Goal: Information Seeking & Learning: Learn about a topic

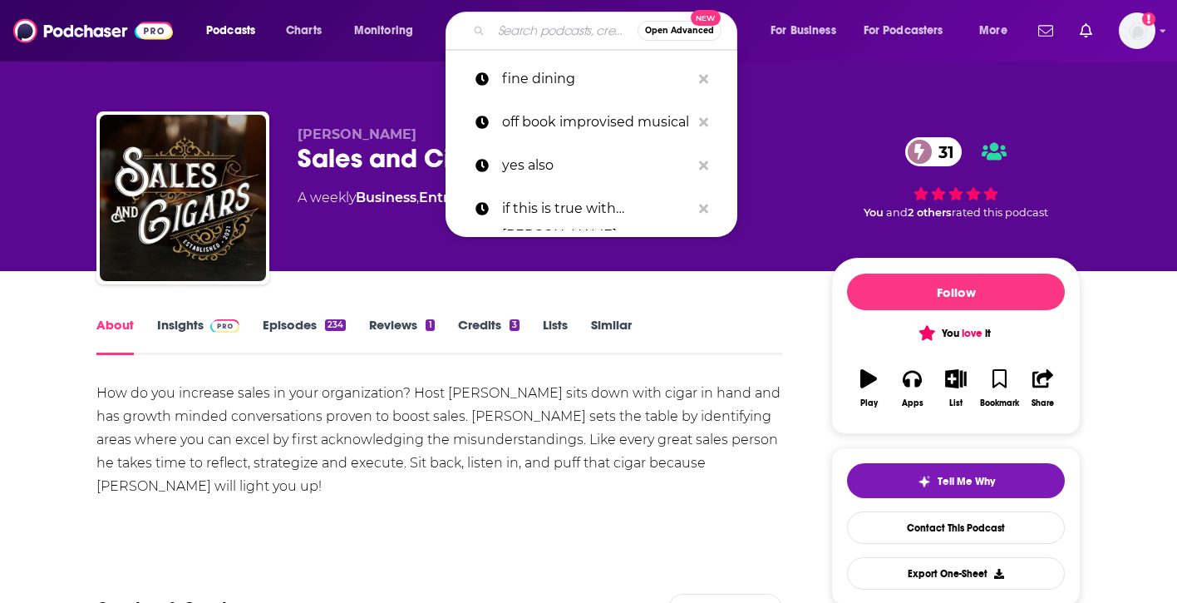
click at [515, 32] on input "Search podcasts, credits, & more..." at bounding box center [564, 30] width 146 height 27
click at [525, 216] on p "if this is true with [PERSON_NAME]" at bounding box center [596, 208] width 189 height 43
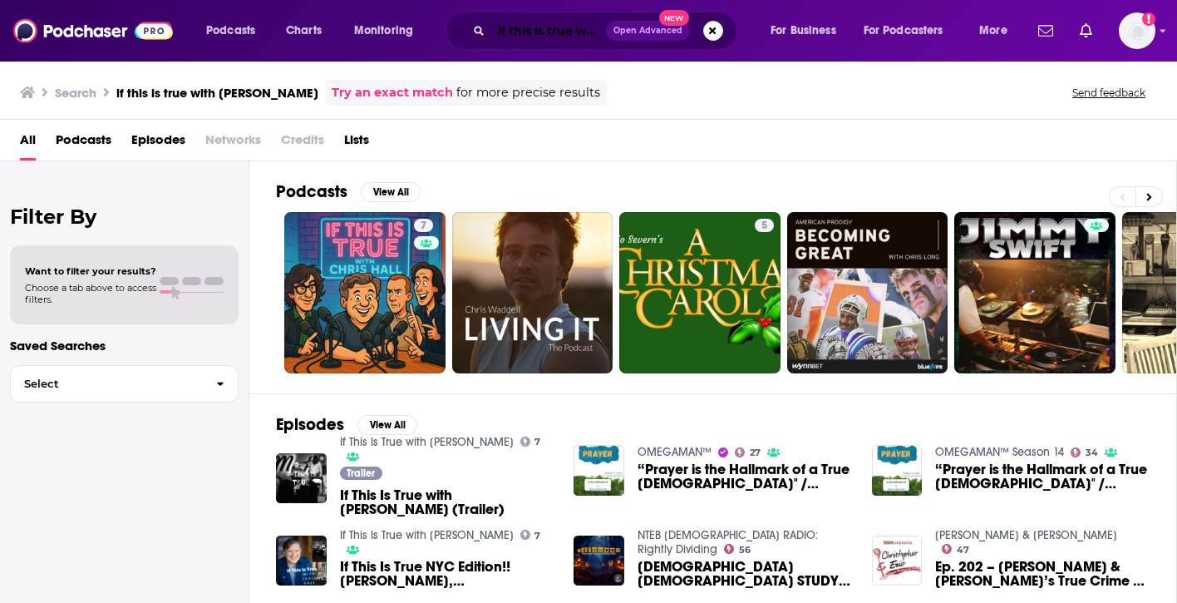
click at [507, 27] on input "if this is true with [PERSON_NAME]" at bounding box center [548, 30] width 115 height 27
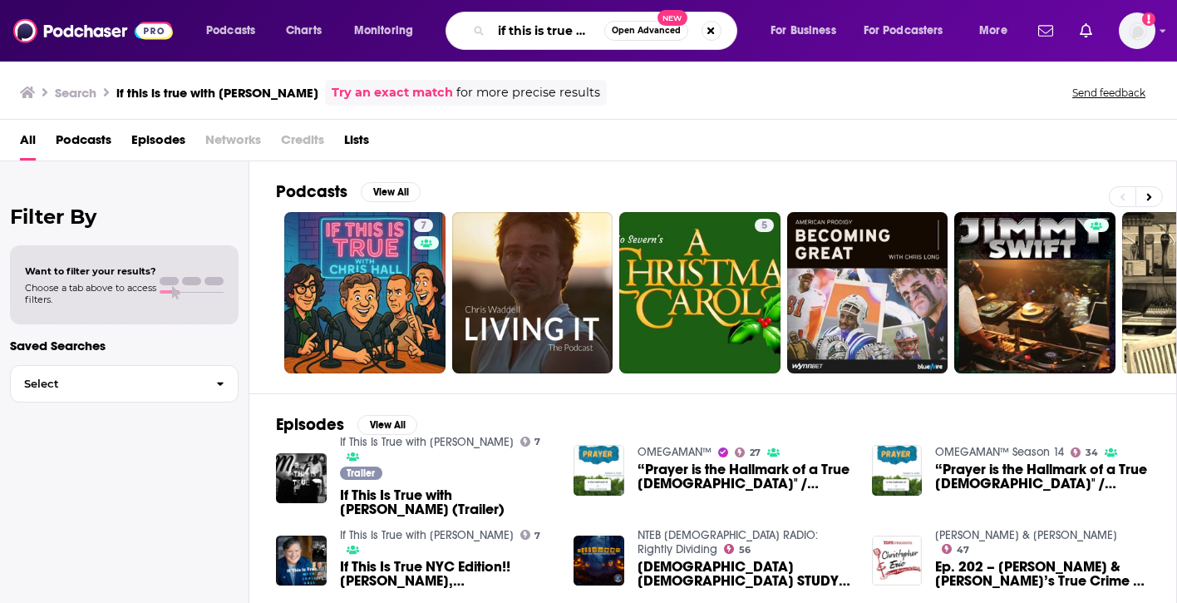
click at [507, 27] on input "if this is true with [PERSON_NAME]" at bounding box center [547, 30] width 113 height 27
click at [708, 33] on button "Search podcasts, credits, & more..." at bounding box center [711, 31] width 20 height 20
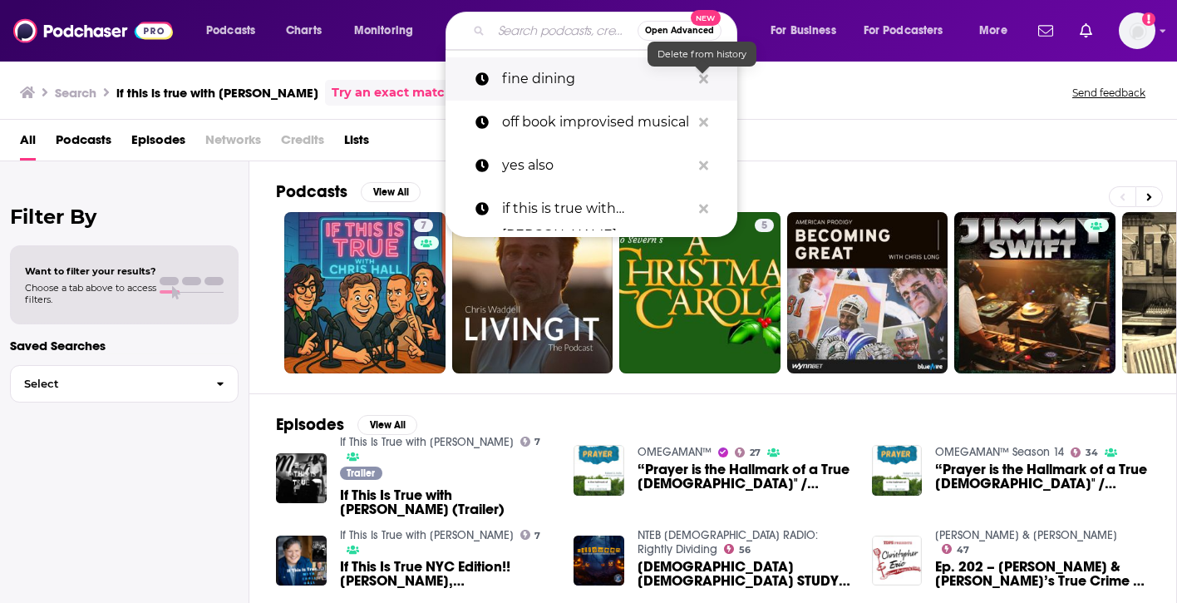
click at [699, 76] on icon "Search podcasts, credits, & more..." at bounding box center [703, 78] width 9 height 9
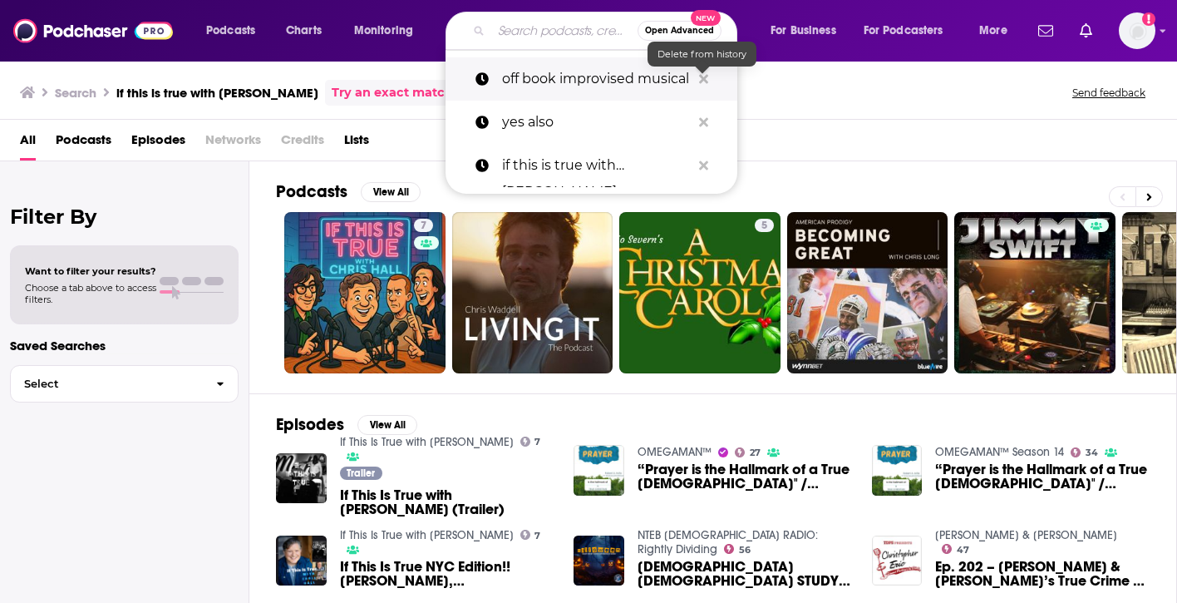
click at [699, 76] on icon "Search podcasts, credits, & more..." at bounding box center [703, 78] width 9 height 9
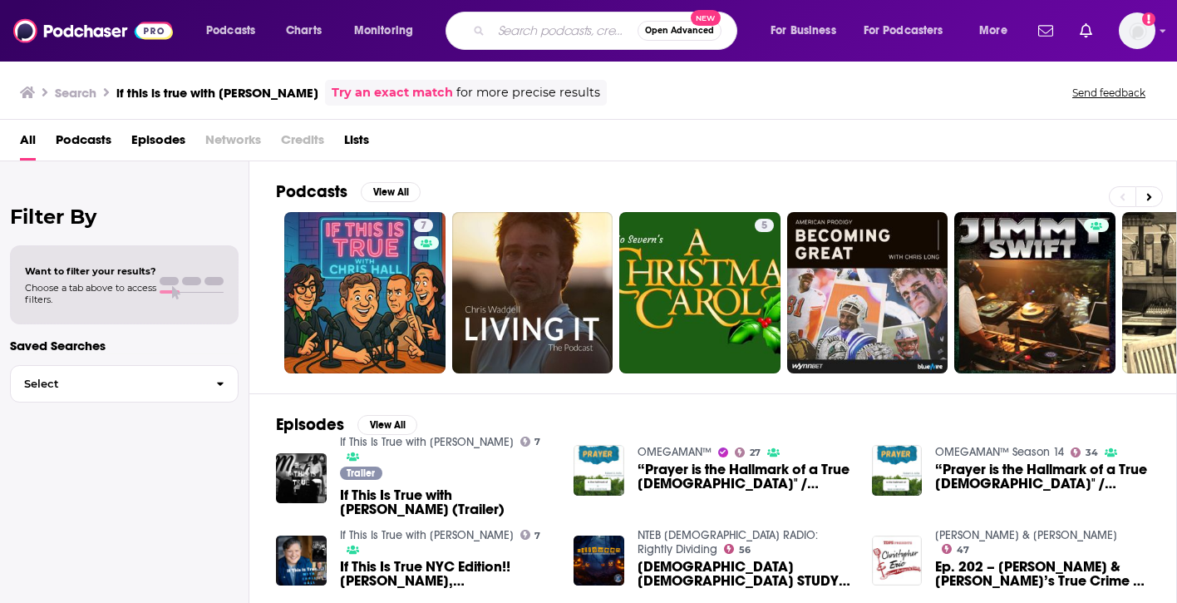
click at [576, 28] on input "Search podcasts, credits, & more..." at bounding box center [564, 30] width 146 height 27
type input "dead and kind of famous"
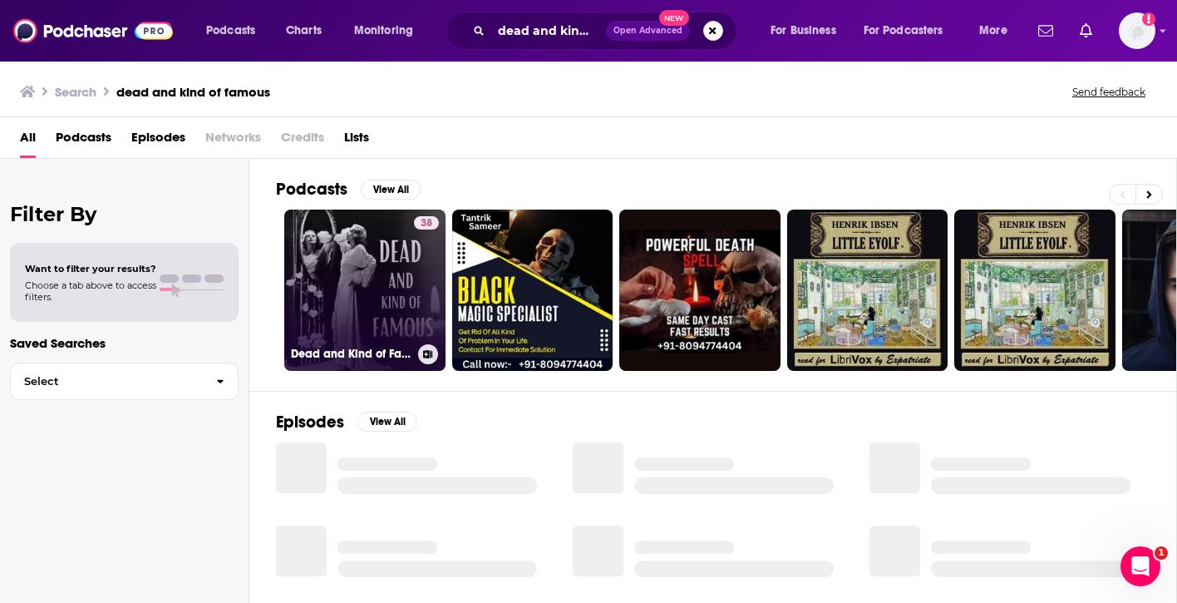
click at [393, 257] on link "38 Dead and Kind of Famous" at bounding box center [364, 289] width 161 height 161
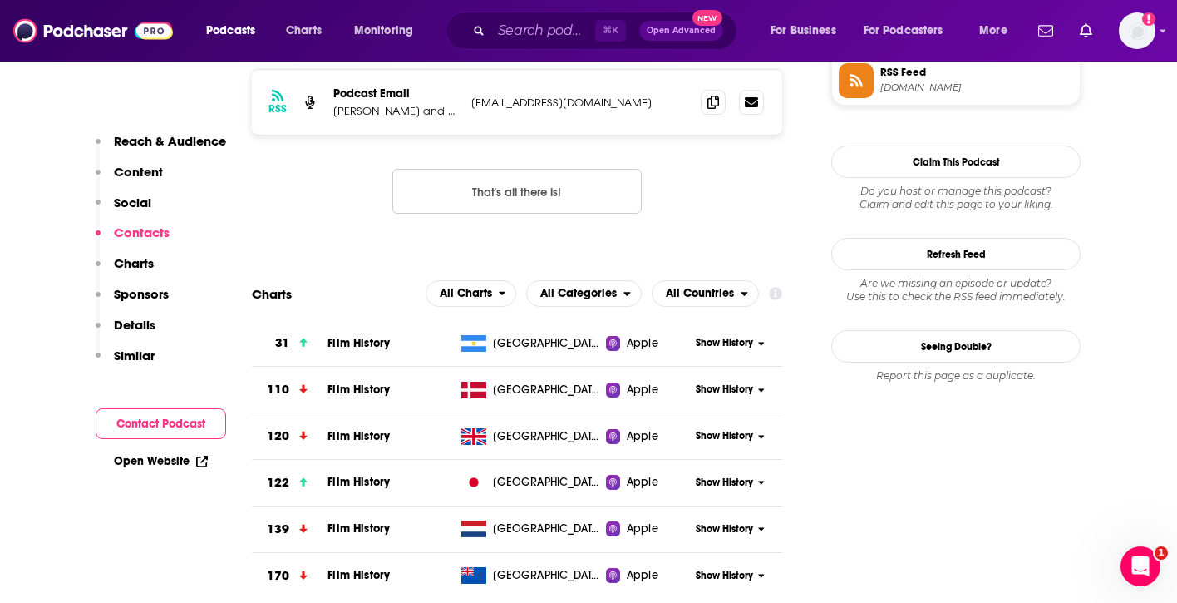
scroll to position [1499, 0]
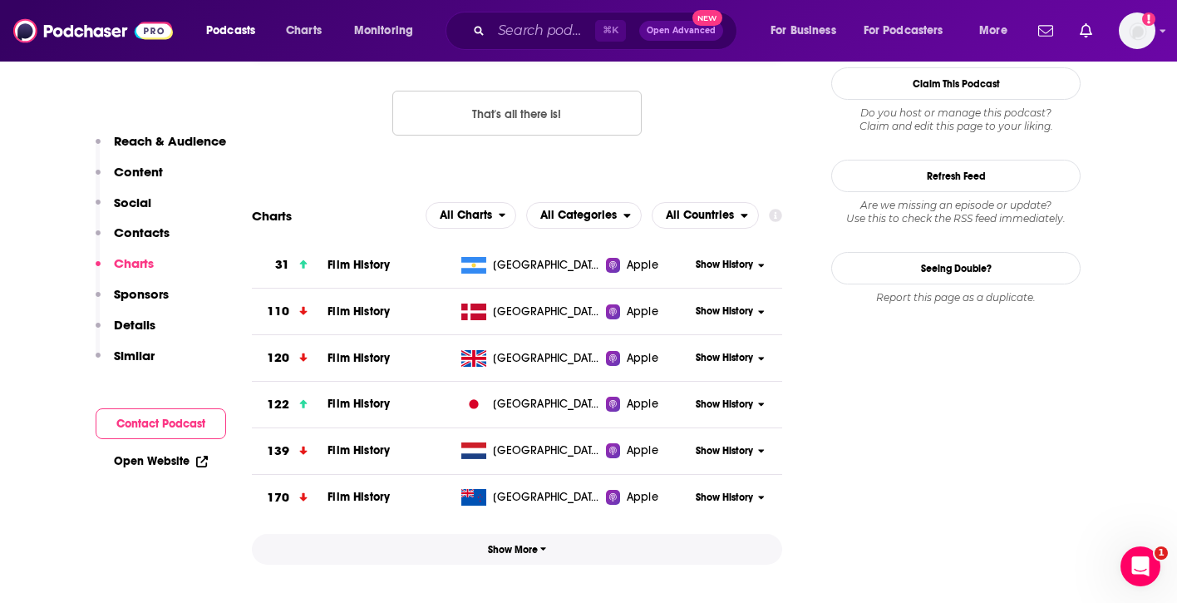
click at [514, 553] on span "Show More" at bounding box center [517, 550] width 59 height 12
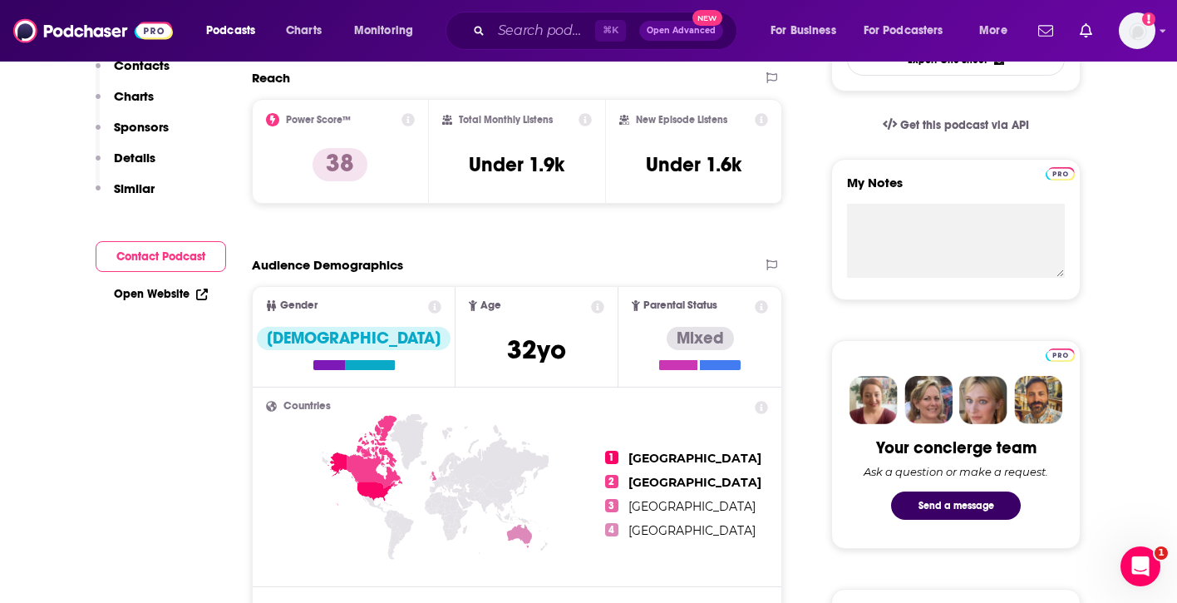
scroll to position [0, 0]
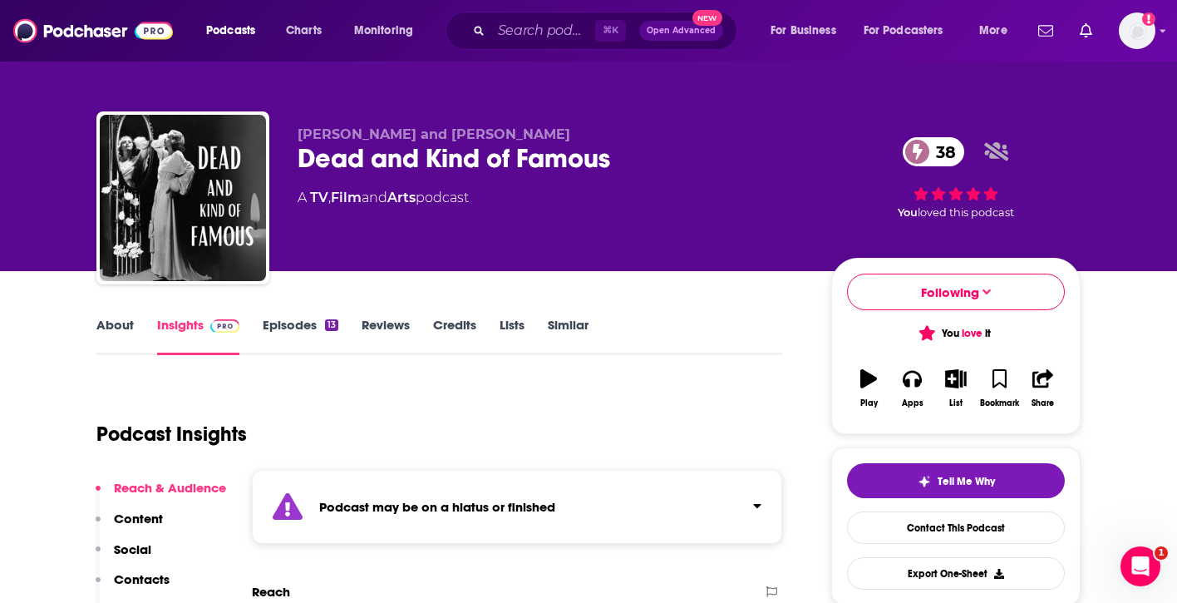
click at [392, 318] on link "Reviews" at bounding box center [386, 336] width 48 height 38
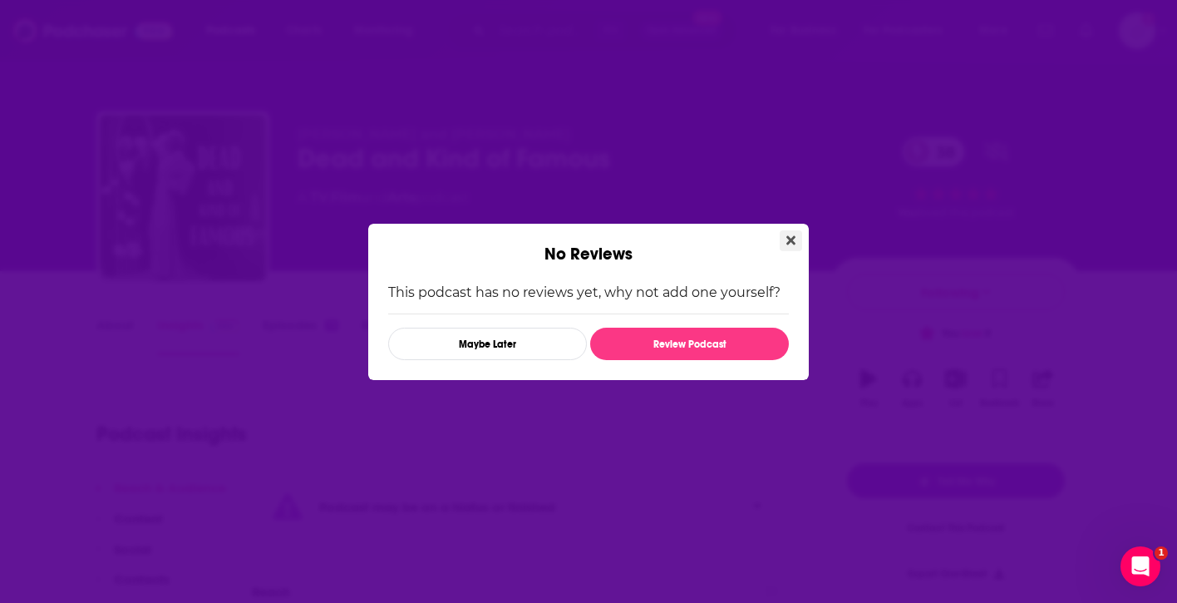
click at [794, 239] on icon "Close" at bounding box center [790, 240] width 9 height 13
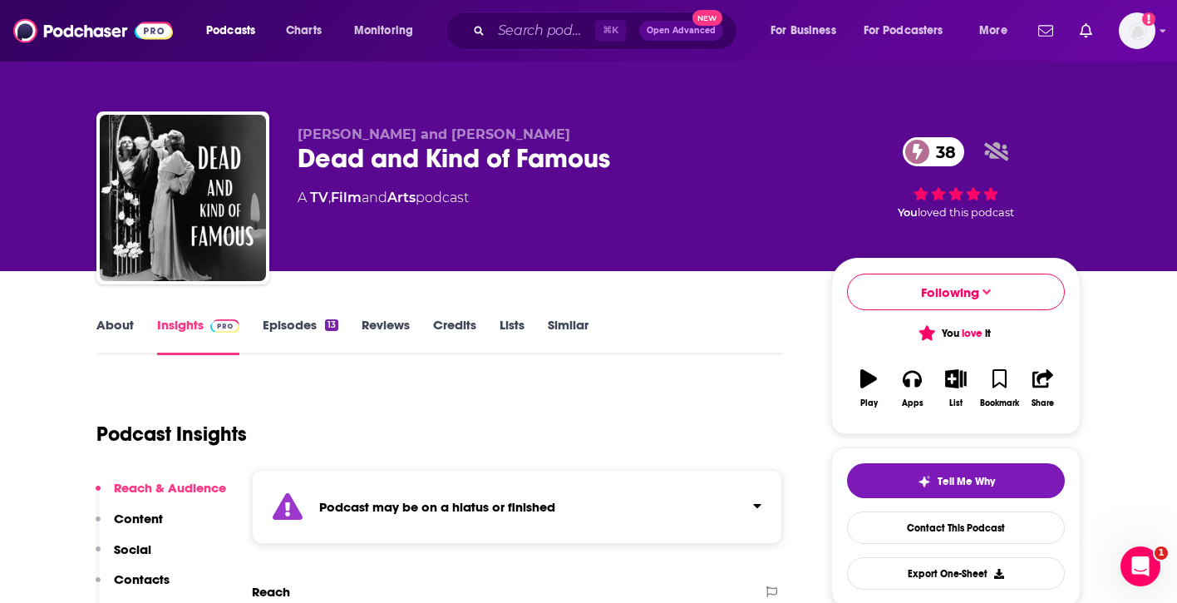
click at [559, 318] on link "Similar" at bounding box center [568, 336] width 41 height 38
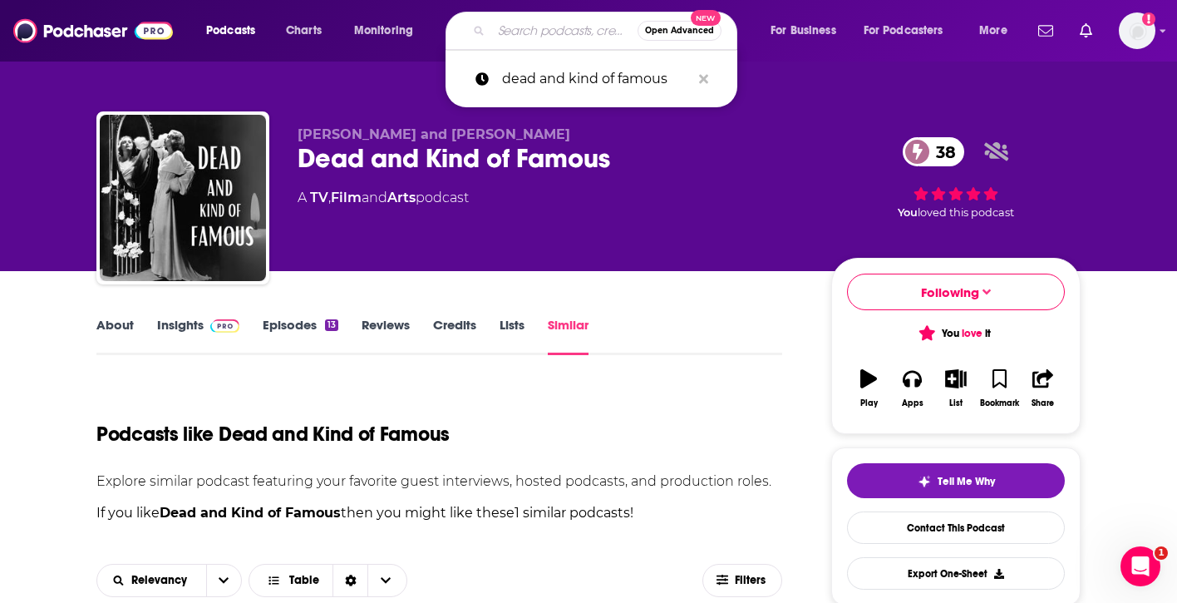
click at [539, 32] on input "Search podcasts, credits, & more..." at bounding box center [564, 30] width 146 height 27
click at [712, 74] on button "Search podcasts, credits, & more..." at bounding box center [704, 79] width 26 height 31
